Goal: Task Accomplishment & Management: Manage account settings

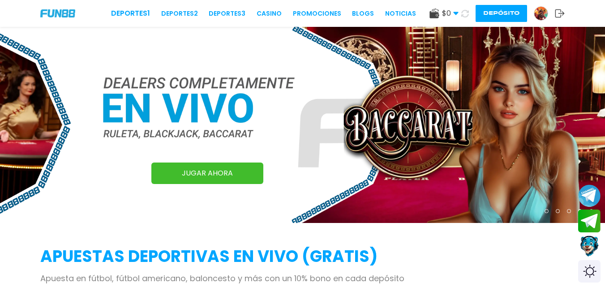
click at [548, 11] on div at bounding box center [541, 13] width 14 height 14
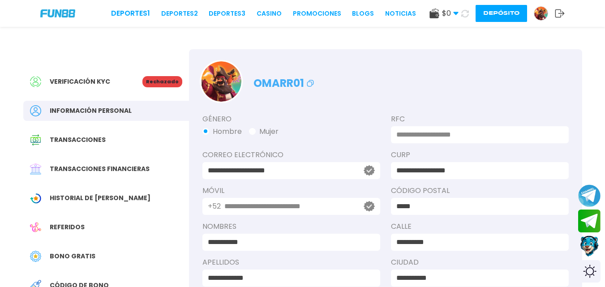
click at [155, 78] on p "Rechazado" at bounding box center [162, 81] width 40 height 11
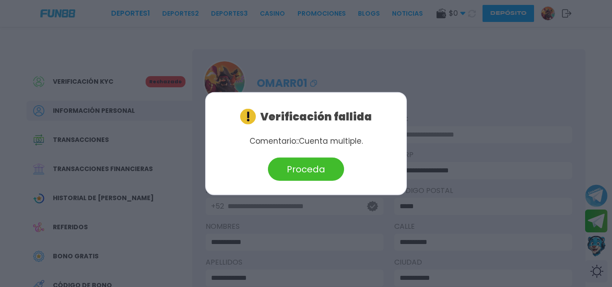
click at [322, 73] on div at bounding box center [306, 143] width 612 height 287
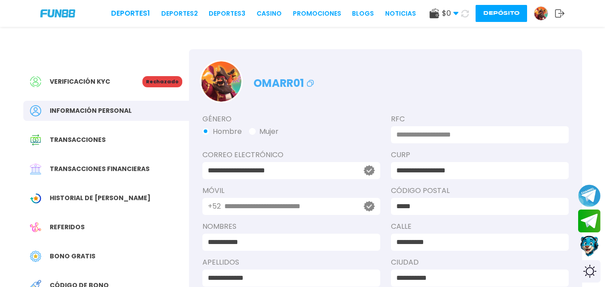
click at [562, 12] on icon at bounding box center [560, 13] width 10 height 9
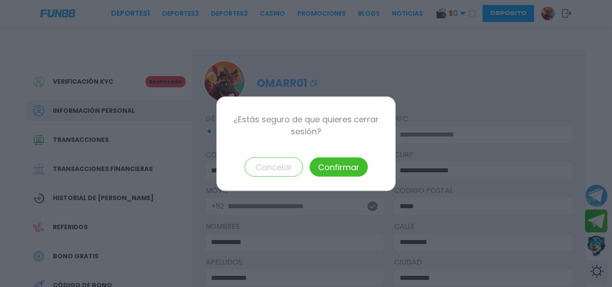
click at [328, 163] on button "Confirmar" at bounding box center [339, 166] width 58 height 19
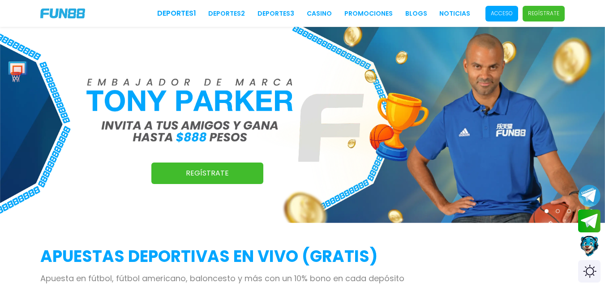
click at [507, 17] on p "Acceso" at bounding box center [502, 13] width 22 height 8
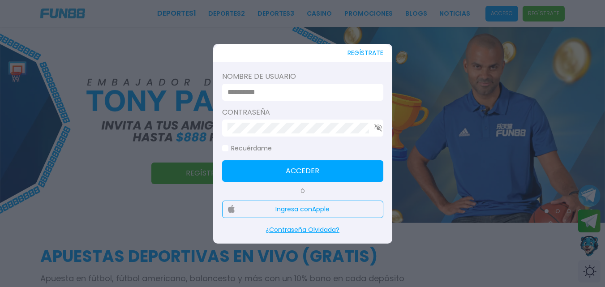
click at [324, 94] on input at bounding box center [300, 92] width 145 height 11
click at [256, 92] on input at bounding box center [300, 92] width 145 height 11
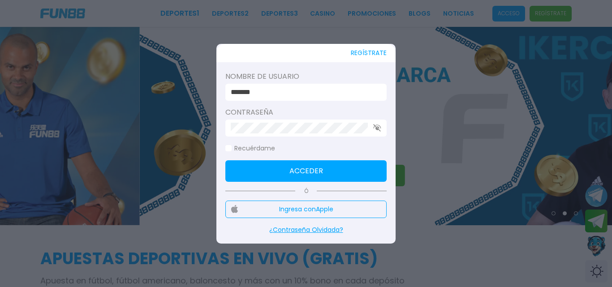
click at [274, 93] on input "*******" at bounding box center [303, 92] width 145 height 11
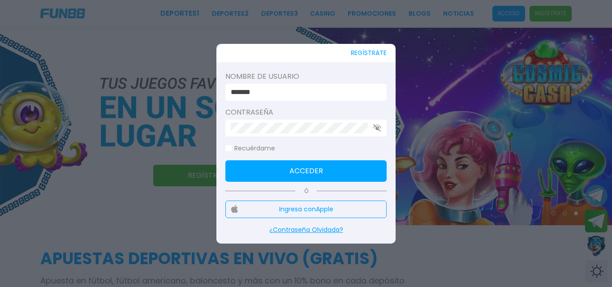
type input "**********"
click at [326, 175] on button "Acceder" at bounding box center [305, 171] width 161 height 22
